Goal: Information Seeking & Learning: Find specific fact

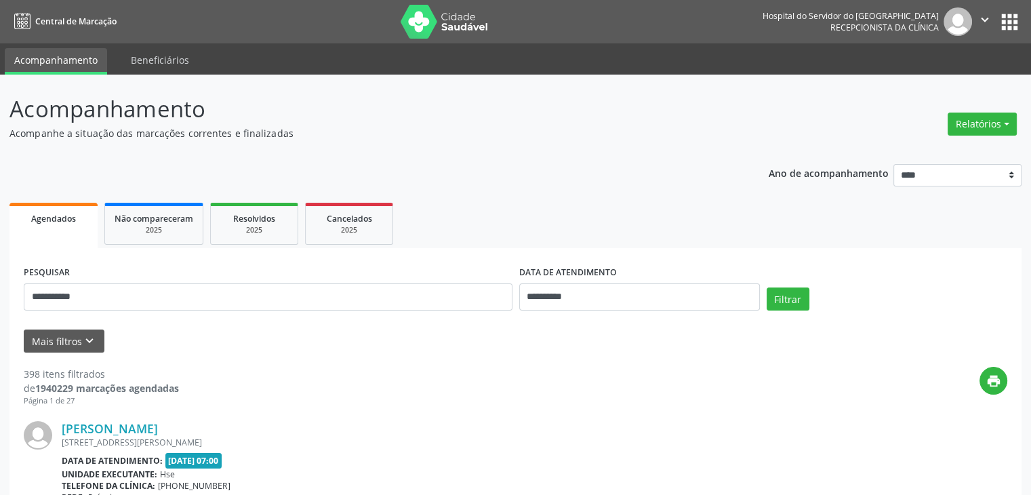
type input "**********"
click at [767, 287] on button "Filtrar" at bounding box center [788, 298] width 43 height 23
click at [141, 425] on link "Dulcinea [PERSON_NAME]" at bounding box center [137, 428] width 150 height 15
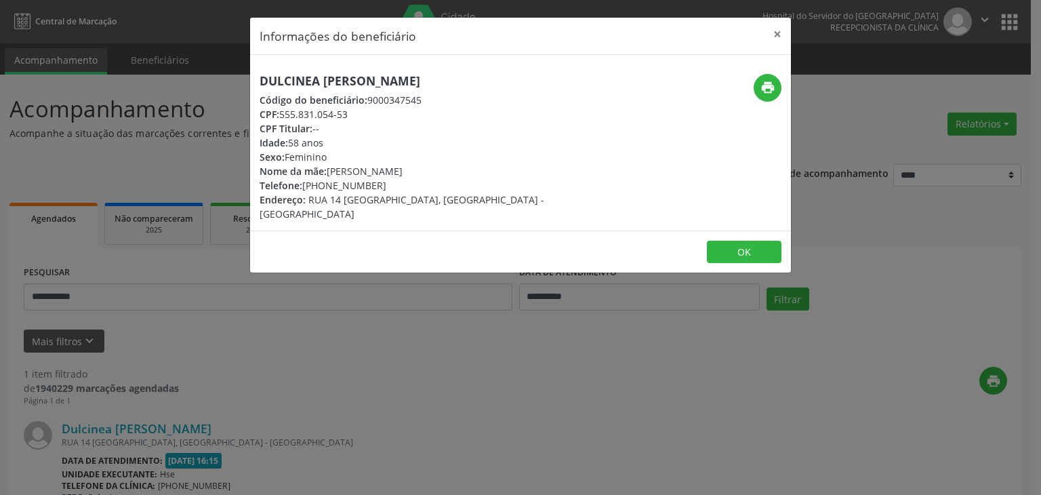
drag, startPoint x: 464, startPoint y: 81, endPoint x: 260, endPoint y: 80, distance: 203.4
click at [260, 80] on h5 "Dulcinea [PERSON_NAME]" at bounding box center [431, 81] width 342 height 14
copy h5 "Dulcinea [PERSON_NAME]"
drag, startPoint x: 323, startPoint y: 186, endPoint x: 391, endPoint y: 184, distance: 67.2
click at [391, 184] on div "Telefone: [PHONE_NUMBER]" at bounding box center [431, 185] width 342 height 14
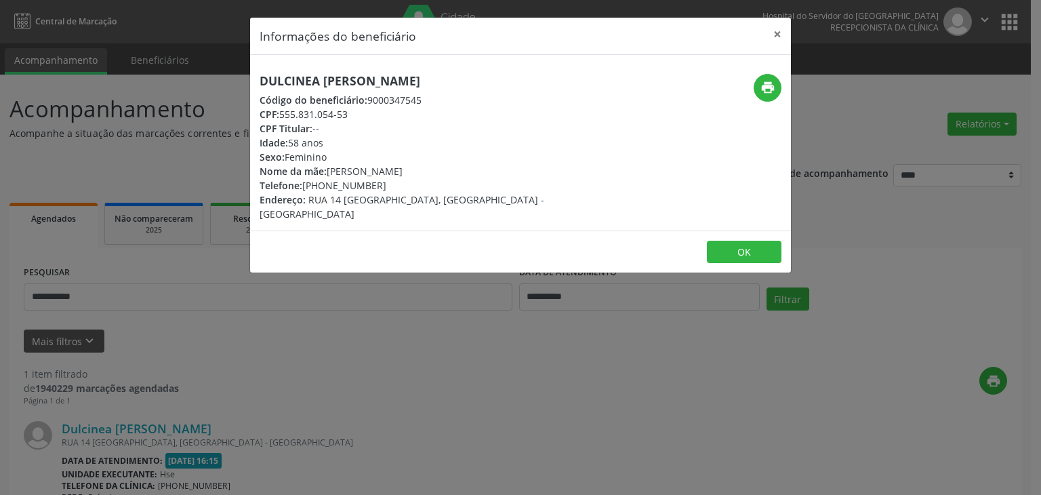
copy div "99606-5708"
click at [757, 84] on button "print" at bounding box center [768, 88] width 28 height 28
click at [773, 31] on button "×" at bounding box center [777, 34] width 27 height 33
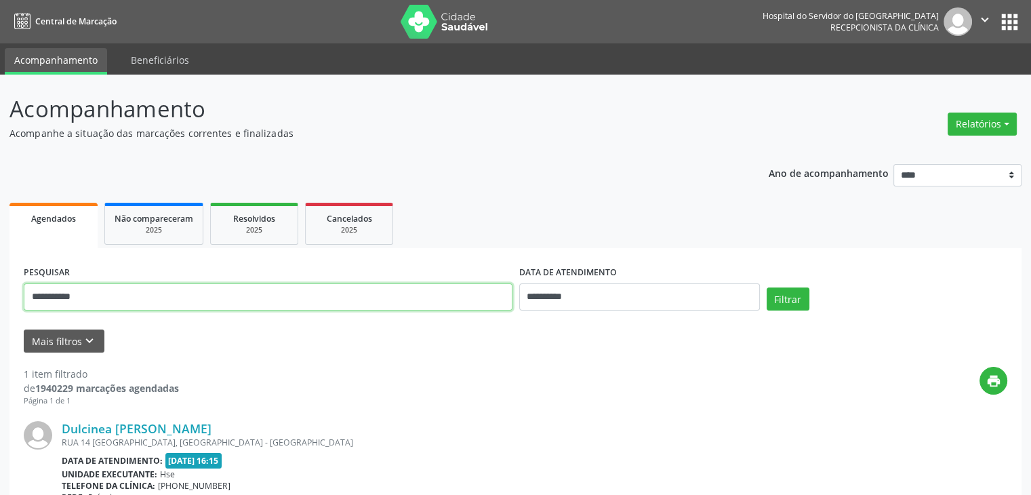
drag, startPoint x: 163, startPoint y: 301, endPoint x: 0, endPoint y: 321, distance: 163.9
click at [0, 315] on div "**********" at bounding box center [515, 356] width 1031 height 563
click at [767, 287] on button "Filtrar" at bounding box center [788, 298] width 43 height 23
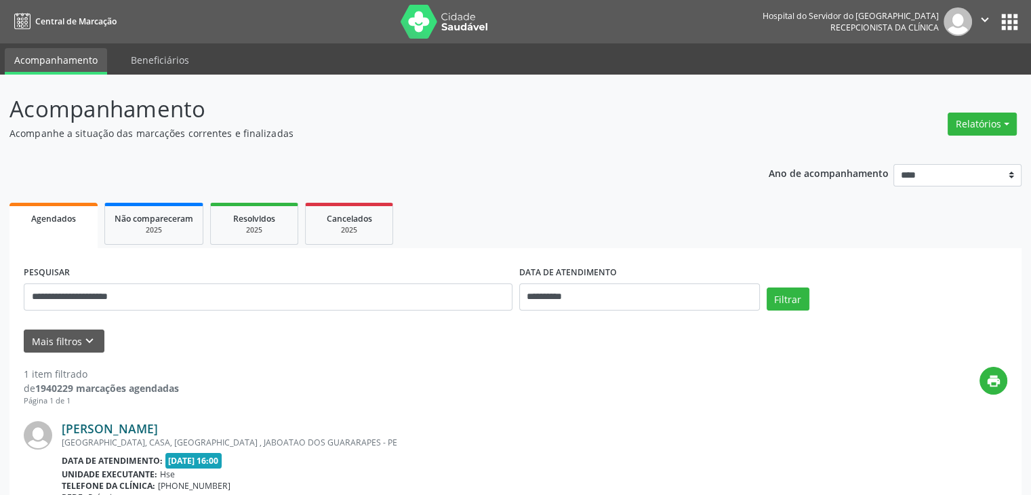
click at [148, 427] on link "[PERSON_NAME]" at bounding box center [110, 428] width 96 height 15
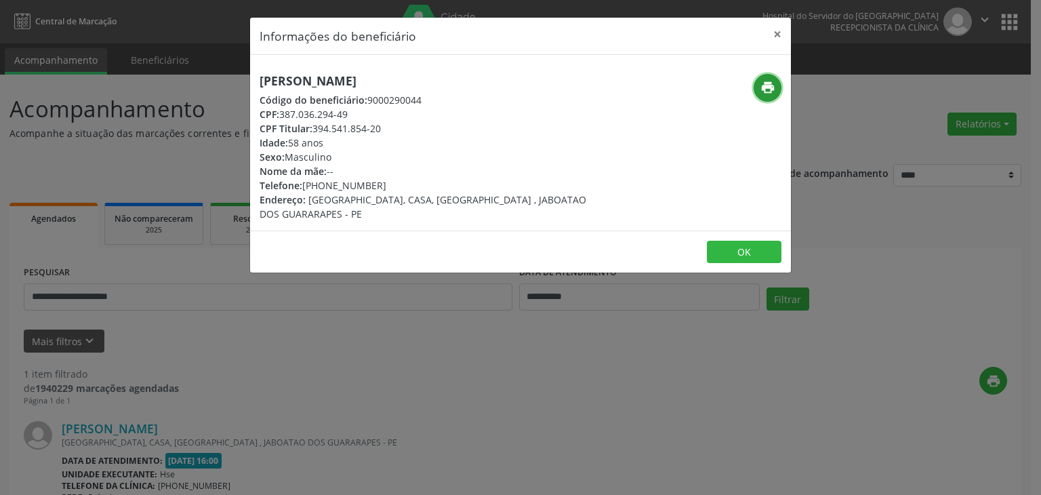
click at [757, 84] on button "print" at bounding box center [768, 88] width 28 height 28
click at [900, 151] on div "Informações do beneficiário × [PERSON_NAME] Código do beneficiário: 9000290044 …" at bounding box center [520, 247] width 1041 height 495
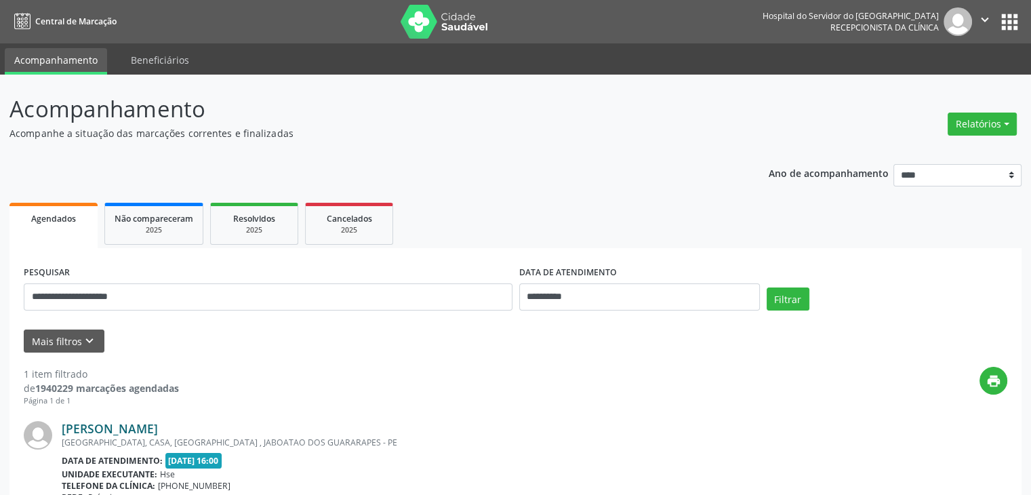
click at [158, 429] on link "[PERSON_NAME]" at bounding box center [110, 428] width 96 height 15
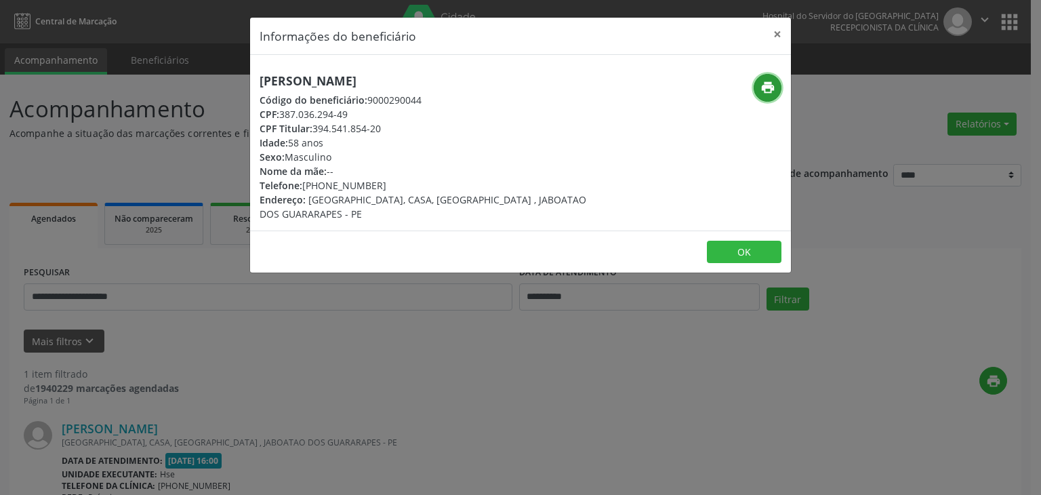
click at [774, 96] on button "print" at bounding box center [768, 88] width 28 height 28
drag, startPoint x: 323, startPoint y: 182, endPoint x: 386, endPoint y: 188, distance: 62.6
click at [386, 188] on div "Telefone: [PHONE_NUMBER]" at bounding box center [431, 185] width 342 height 14
copy div "99838-7712"
drag, startPoint x: 315, startPoint y: 127, endPoint x: 391, endPoint y: 127, distance: 75.9
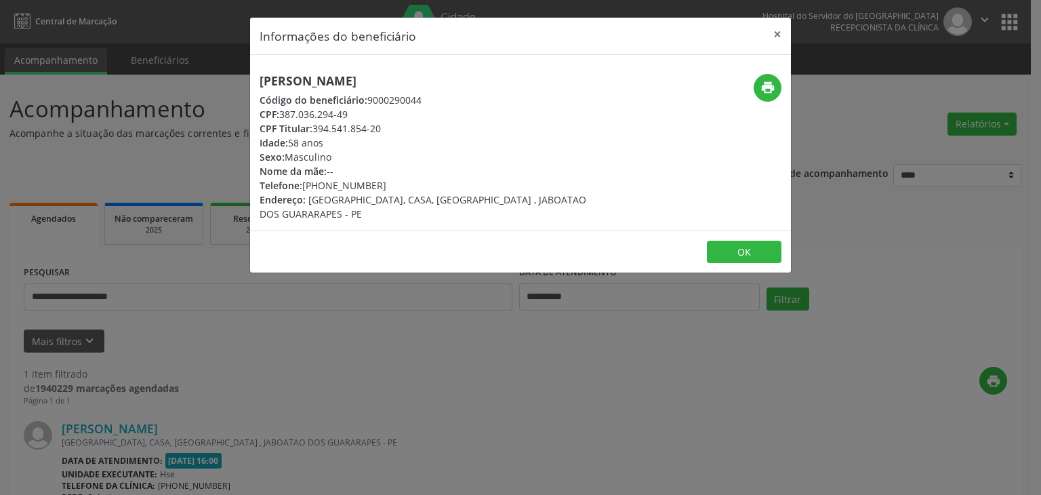
click at [391, 127] on div "CPF Titular: 394.541.854-20" at bounding box center [431, 128] width 342 height 14
copy div "394.541.854-20"
click at [772, 35] on button "×" at bounding box center [777, 34] width 27 height 33
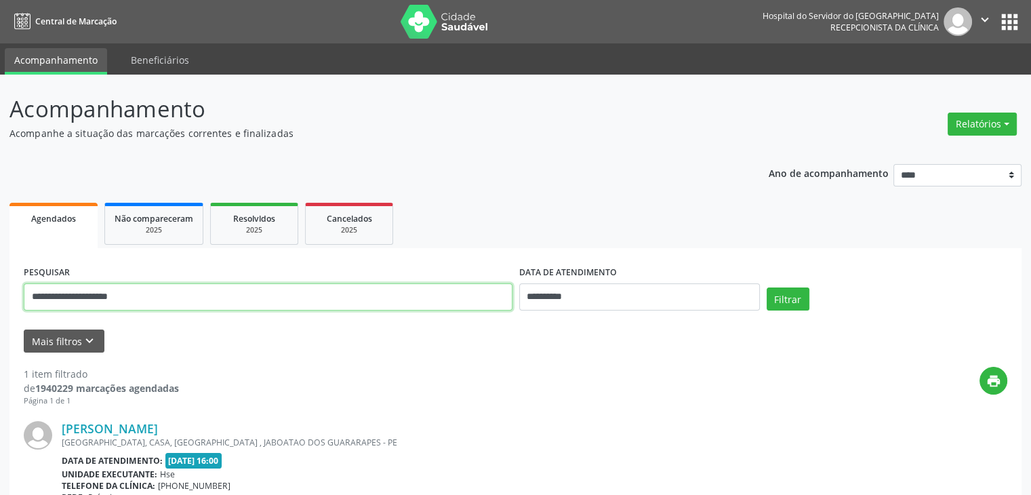
drag, startPoint x: 274, startPoint y: 296, endPoint x: 0, endPoint y: 306, distance: 274.1
click at [0, 306] on div "**********" at bounding box center [515, 356] width 1031 height 563
paste input "text"
type input "**********"
click at [767, 287] on button "Filtrar" at bounding box center [788, 298] width 43 height 23
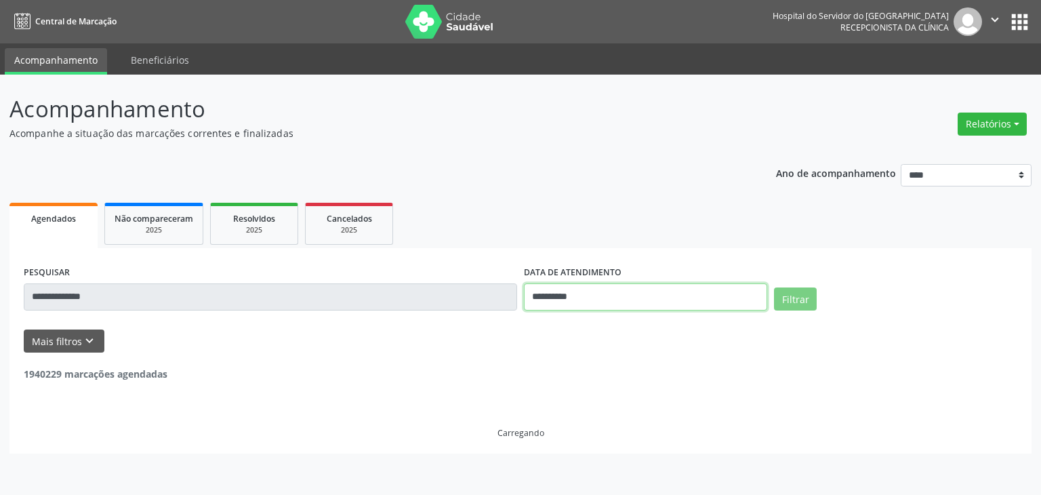
click at [546, 292] on input "**********" at bounding box center [645, 296] width 243 height 27
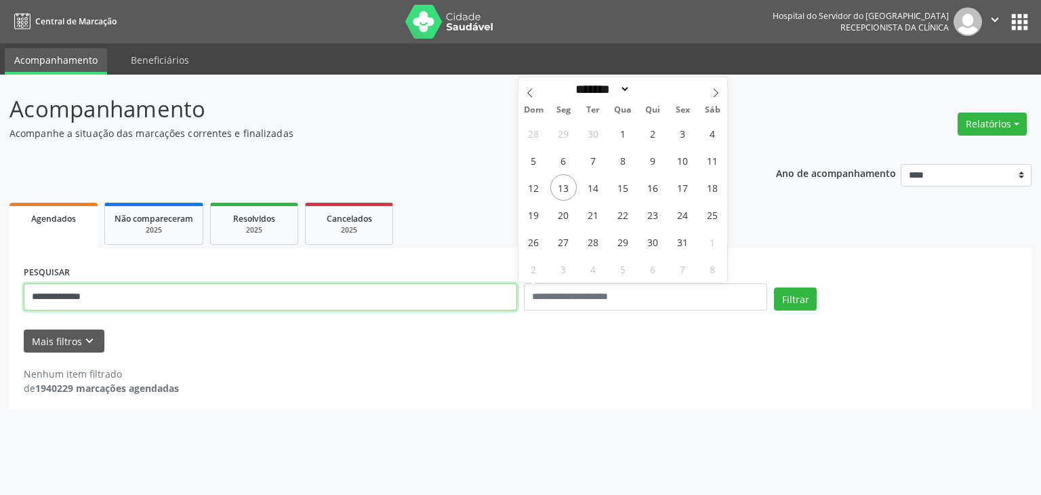
click at [420, 302] on input "**********" at bounding box center [271, 296] width 494 height 27
click at [774, 287] on button "Filtrar" at bounding box center [795, 298] width 43 height 23
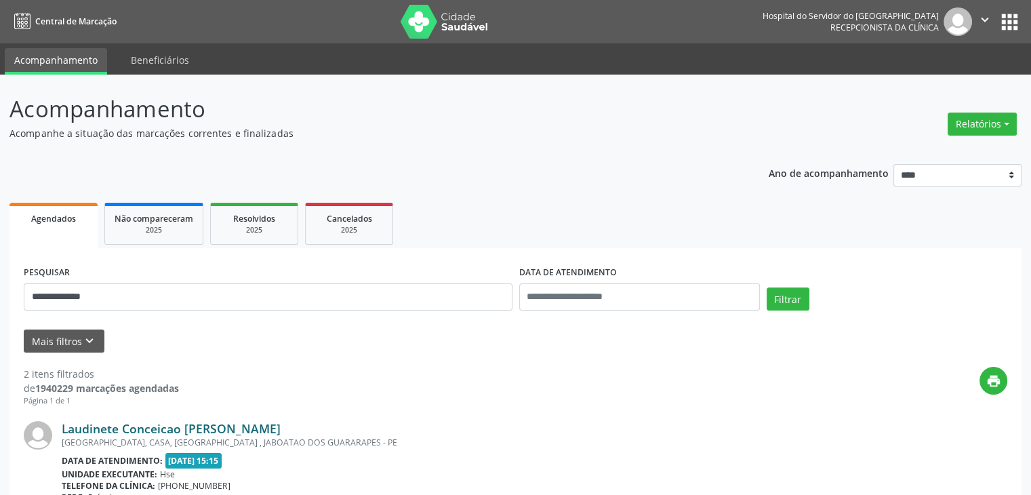
click at [188, 422] on link "Laudinete Conceicao [PERSON_NAME]" at bounding box center [171, 428] width 219 height 15
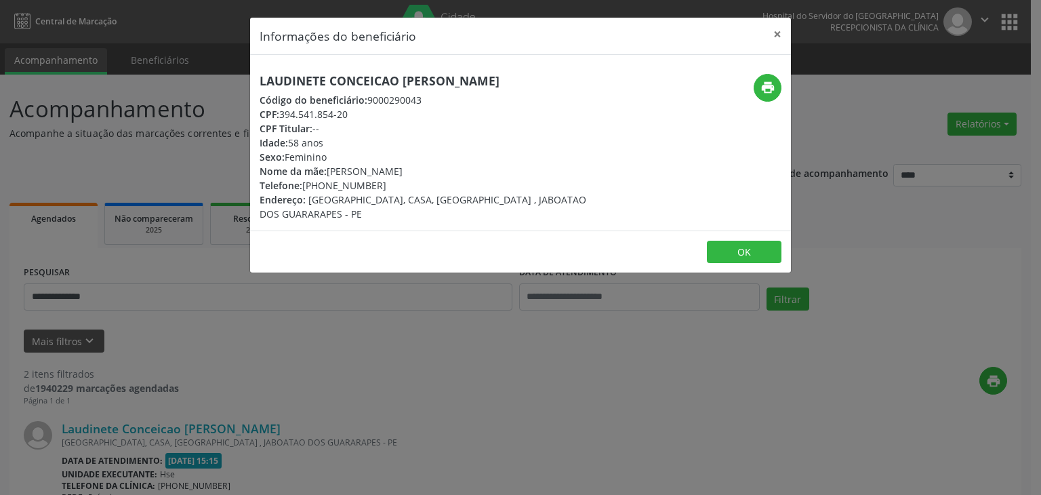
drag, startPoint x: 498, startPoint y: 85, endPoint x: 256, endPoint y: 84, distance: 242.1
click at [256, 84] on div "Laudinete Conceicao [PERSON_NAME] Código do beneficiário: 9000290043 CPF: 394.5…" at bounding box center [430, 147] width 361 height 147
copy h5 "Laudinete Conceicao [PERSON_NAME]"
click at [774, 29] on button "×" at bounding box center [777, 34] width 27 height 33
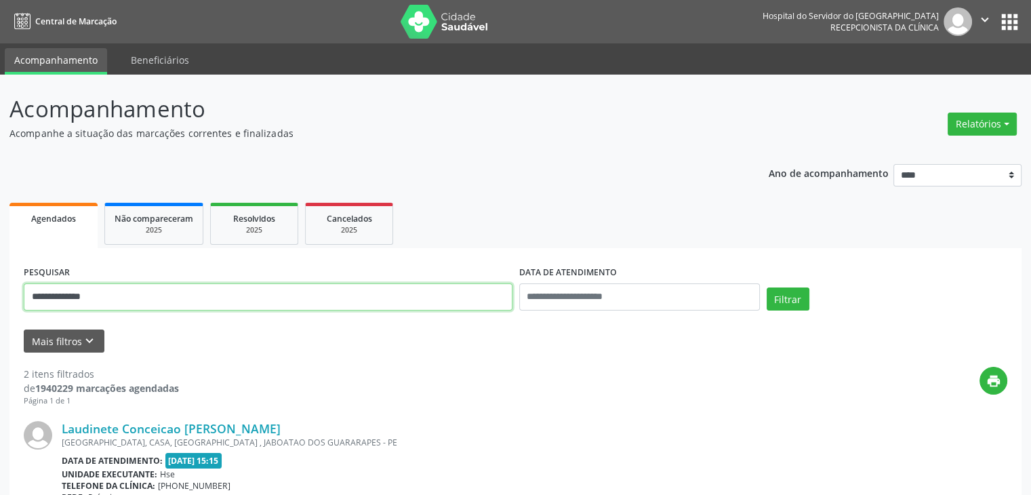
drag, startPoint x: 146, startPoint y: 302, endPoint x: 0, endPoint y: 310, distance: 146.0
click at [0, 310] on div "**********" at bounding box center [515, 460] width 1031 height 770
type input "**********"
click at [767, 287] on button "Filtrar" at bounding box center [788, 298] width 43 height 23
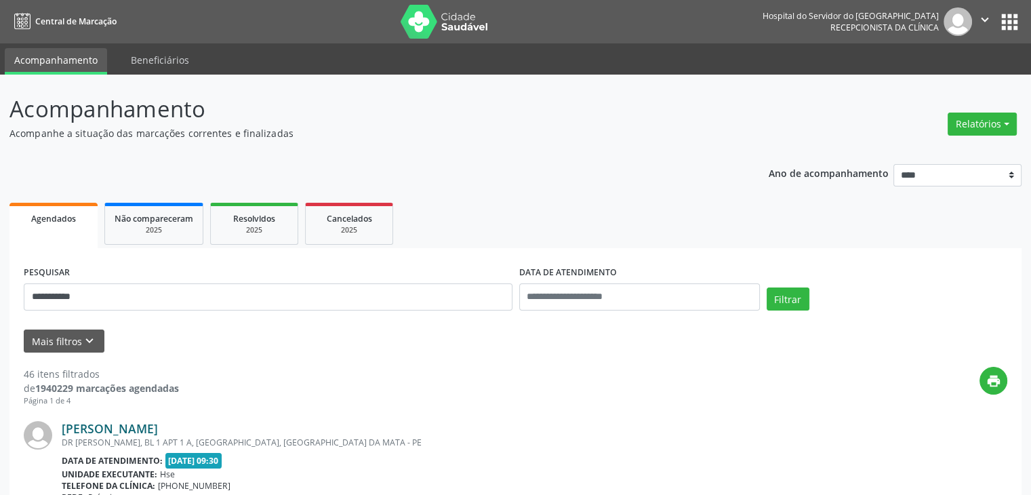
click at [158, 428] on link "[PERSON_NAME]" at bounding box center [110, 428] width 96 height 15
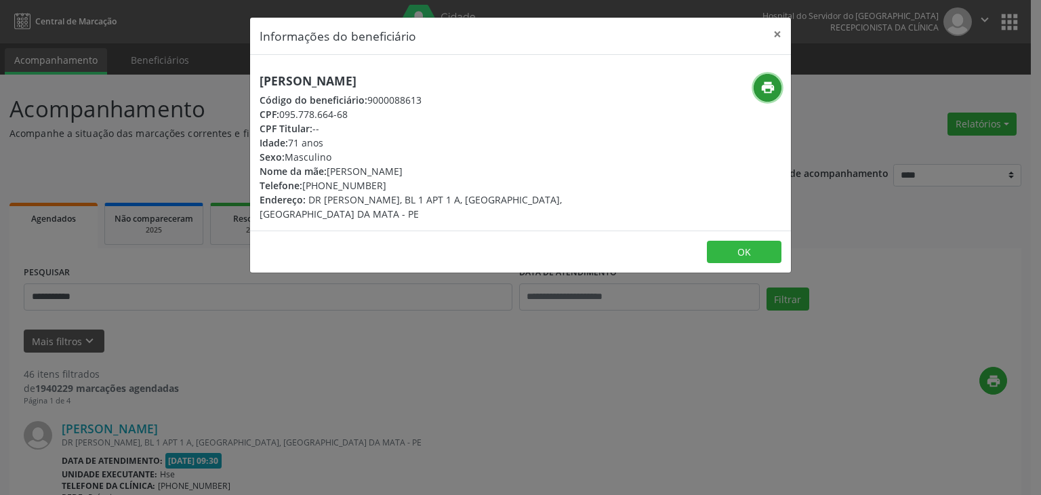
click at [763, 80] on icon "print" at bounding box center [768, 87] width 15 height 15
